Goal: Transaction & Acquisition: Purchase product/service

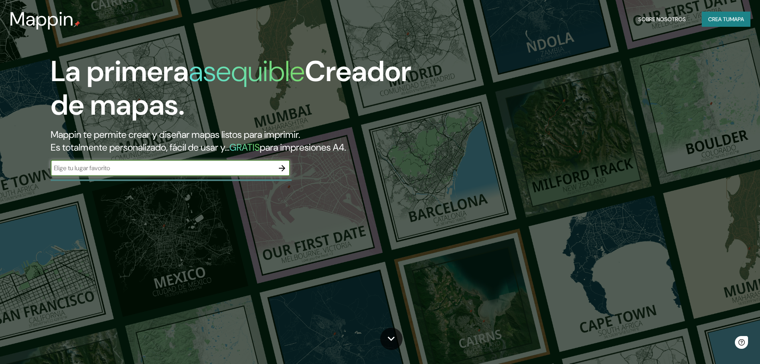
click at [213, 168] on input "text" at bounding box center [162, 167] width 223 height 9
type input "Cee"
click at [285, 167] on icon "button" at bounding box center [282, 168] width 10 height 10
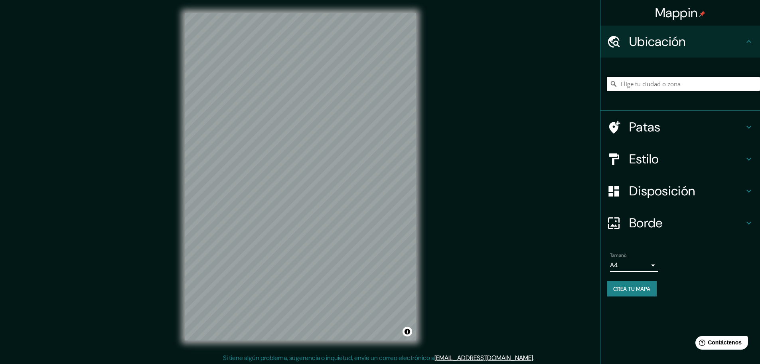
click at [654, 88] on input "Elige tu ciudad o zona" at bounding box center [683, 84] width 153 height 14
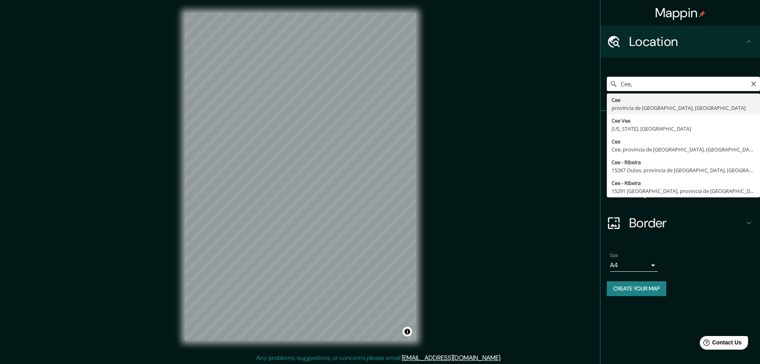
type input "Cee, provincia de [GEOGRAPHIC_DATA], [GEOGRAPHIC_DATA]"
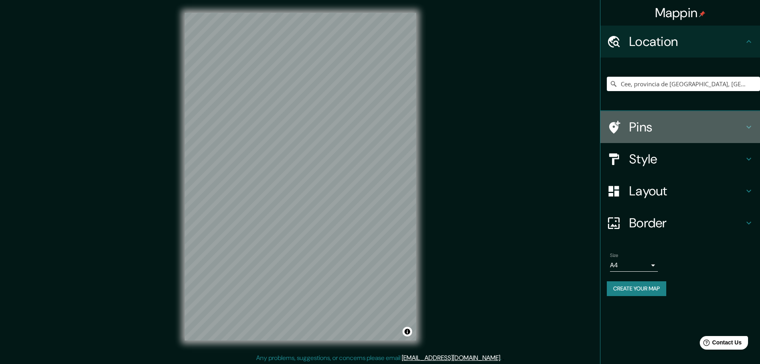
click at [749, 123] on icon at bounding box center [749, 127] width 10 height 10
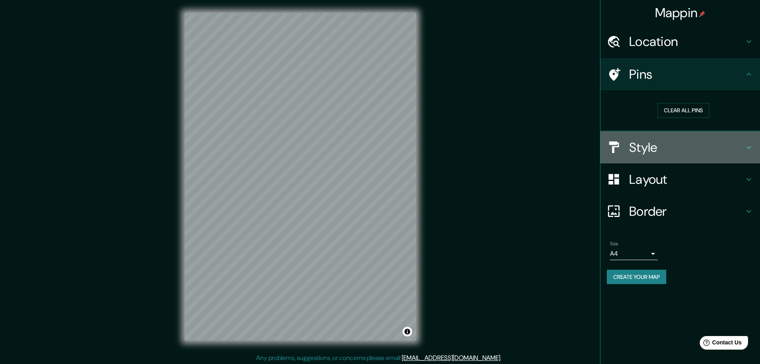
click at [752, 143] on icon at bounding box center [749, 147] width 10 height 10
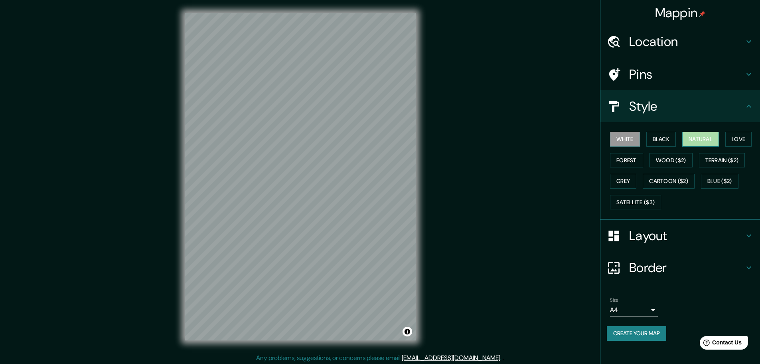
click at [703, 137] on button "Natural" at bounding box center [700, 139] width 37 height 15
click at [640, 201] on button "Satellite ($3)" at bounding box center [635, 202] width 51 height 15
click at [712, 140] on button "Natural" at bounding box center [700, 139] width 37 height 15
click at [631, 199] on button "Satellite ($3)" at bounding box center [635, 202] width 51 height 15
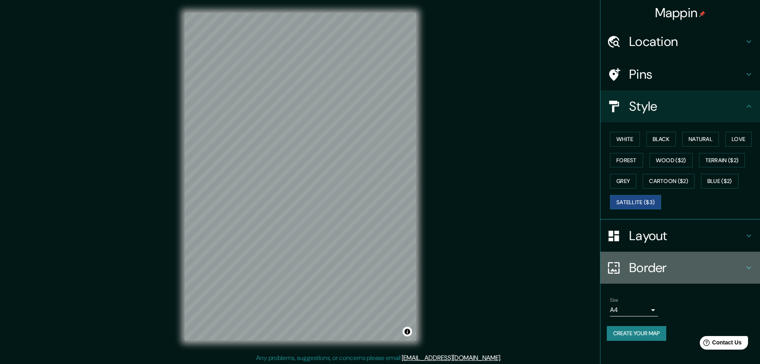
click at [658, 266] on h4 "Border" at bounding box center [686, 267] width 115 height 16
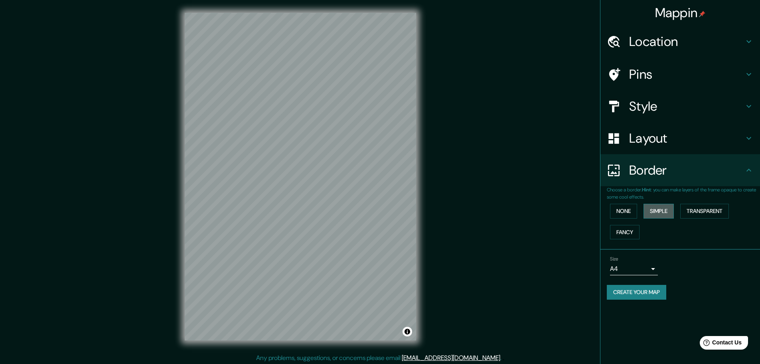
click at [663, 211] on button "Simple" at bounding box center [659, 211] width 30 height 15
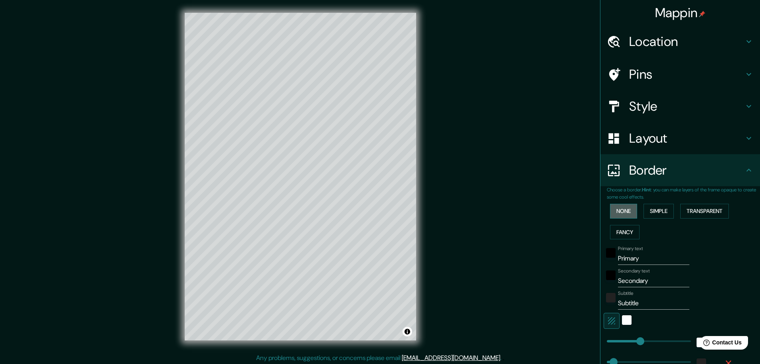
click at [620, 212] on button "None" at bounding box center [623, 211] width 27 height 15
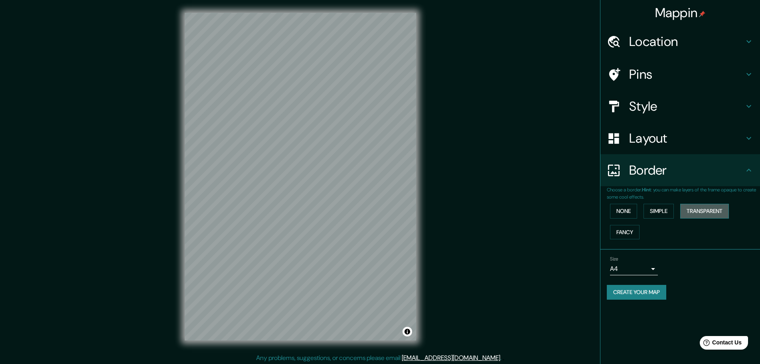
click at [709, 211] on button "Transparent" at bounding box center [704, 211] width 49 height 15
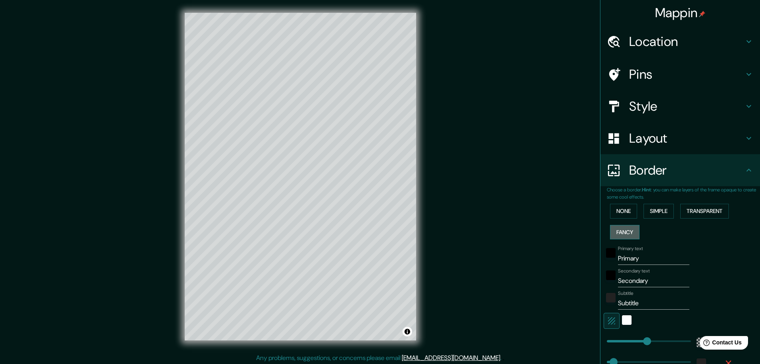
click at [621, 232] on button "Fancy" at bounding box center [625, 232] width 30 height 15
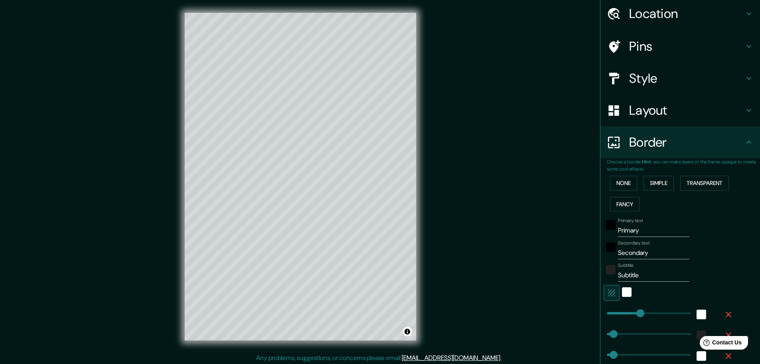
scroll to position [80, 0]
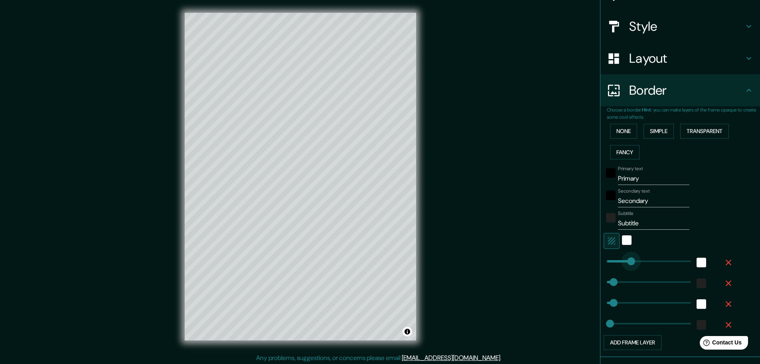
type input "99"
drag, startPoint x: 630, startPoint y: 257, endPoint x: 615, endPoint y: 258, distance: 14.8
type input "46"
type input "23"
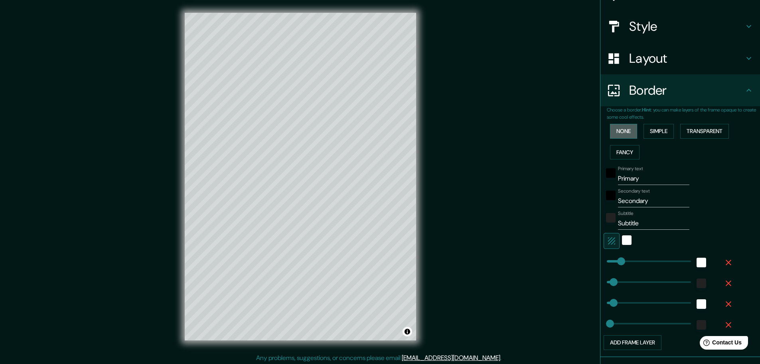
click at [613, 132] on button "None" at bounding box center [623, 131] width 27 height 15
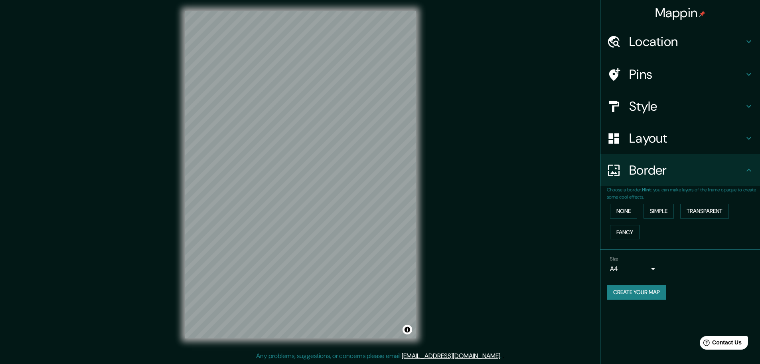
scroll to position [0, 0]
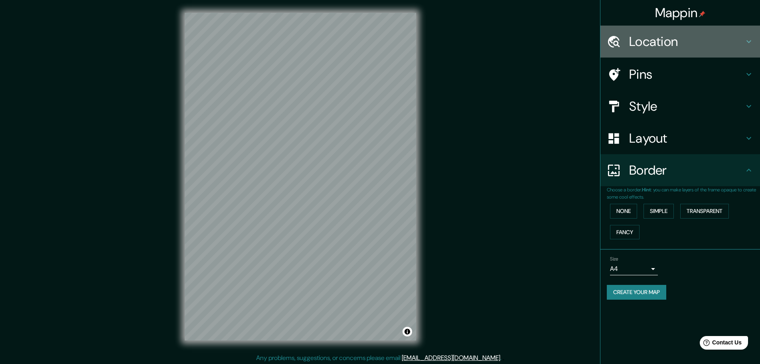
click at [751, 40] on icon at bounding box center [749, 42] width 10 height 10
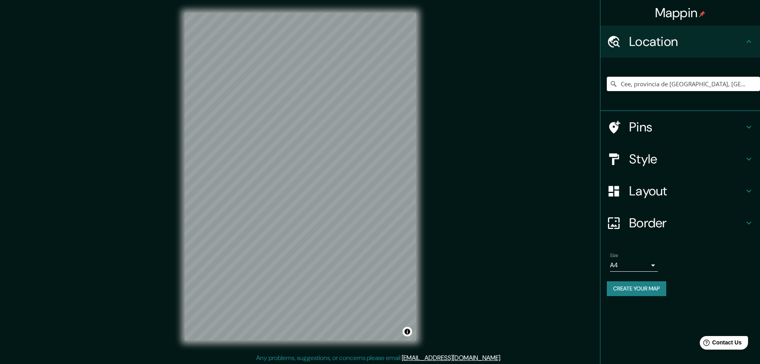
click at [749, 128] on icon at bounding box center [749, 127] width 10 height 10
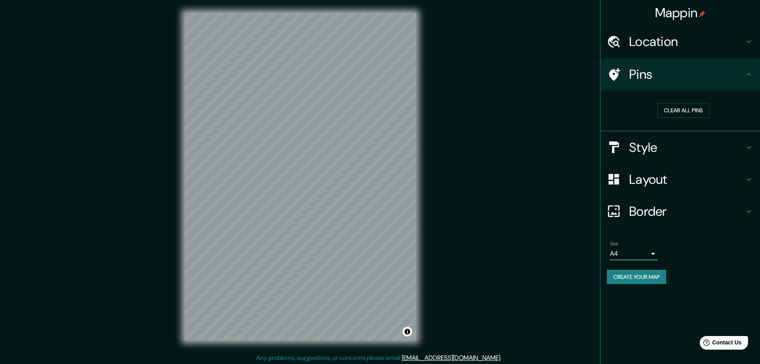
click at [748, 146] on icon at bounding box center [749, 147] width 10 height 10
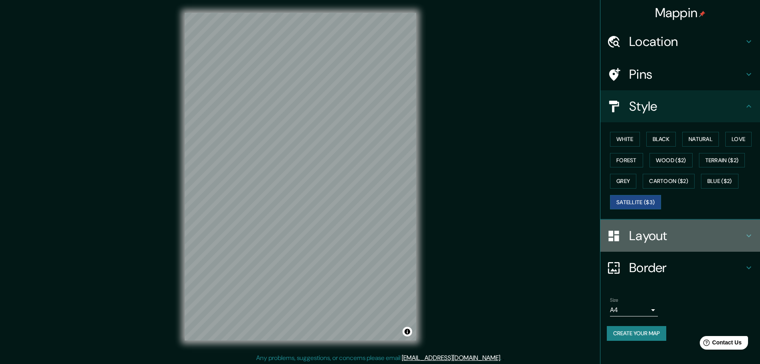
click at [746, 232] on icon at bounding box center [749, 236] width 10 height 10
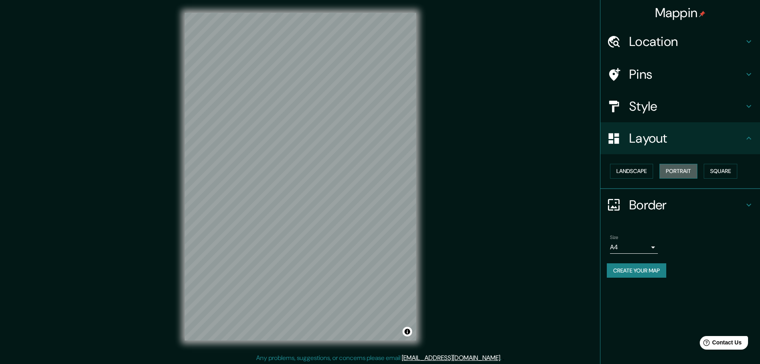
click at [680, 174] on button "Portrait" at bounding box center [679, 171] width 38 height 15
click at [633, 175] on button "Landscape" at bounding box center [631, 171] width 43 height 15
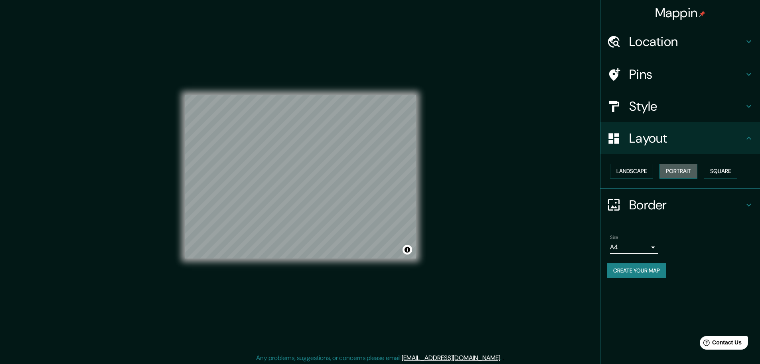
click at [676, 174] on button "Portrait" at bounding box center [679, 171] width 38 height 15
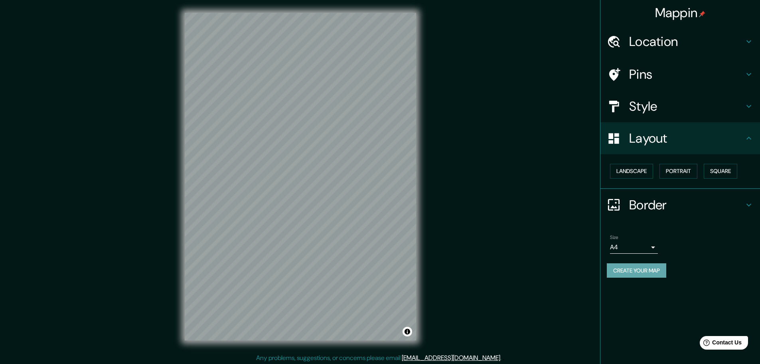
click at [646, 269] on button "Create your map" at bounding box center [636, 270] width 59 height 15
click at [682, 17] on h4 "Mappin" at bounding box center [680, 13] width 51 height 16
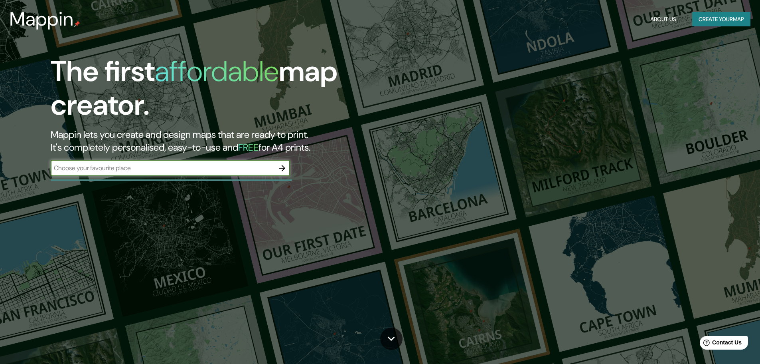
click at [712, 18] on button "Create your map" at bounding box center [721, 19] width 58 height 15
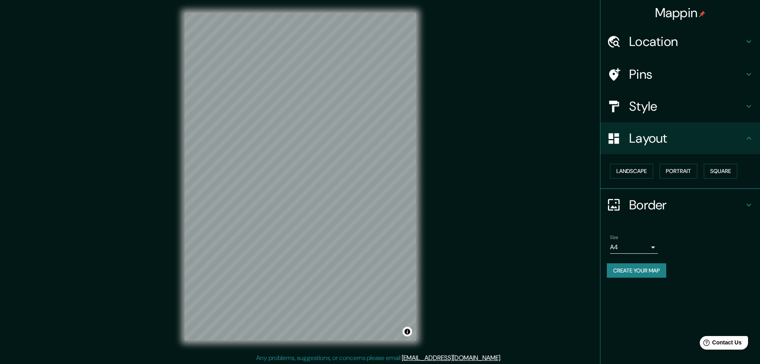
click at [668, 42] on h4 "Location" at bounding box center [686, 42] width 115 height 16
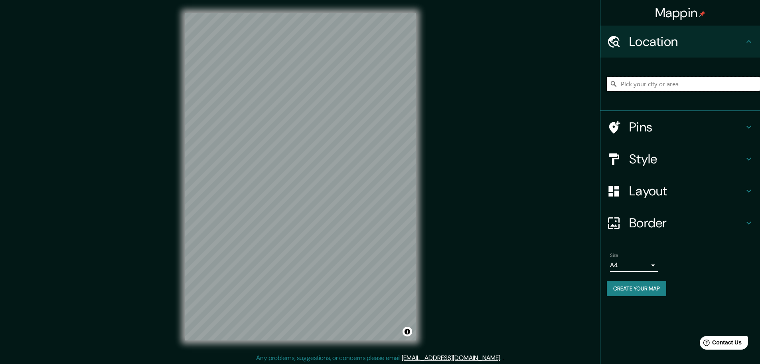
click at [624, 86] on input "Pick your city or area" at bounding box center [683, 84] width 153 height 14
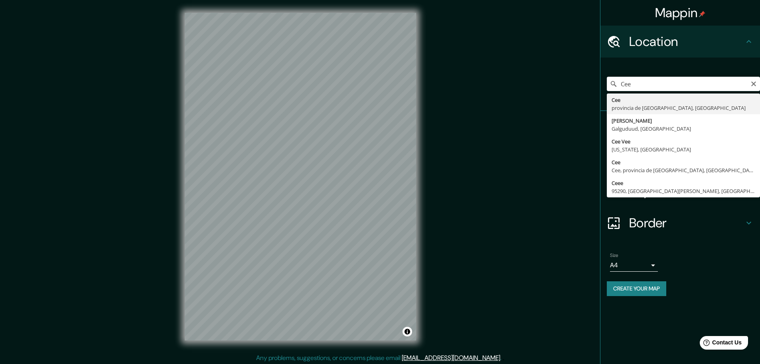
type input "Cee, provincia de [GEOGRAPHIC_DATA], [GEOGRAPHIC_DATA]"
